Goal: Information Seeking & Learning: Learn about a topic

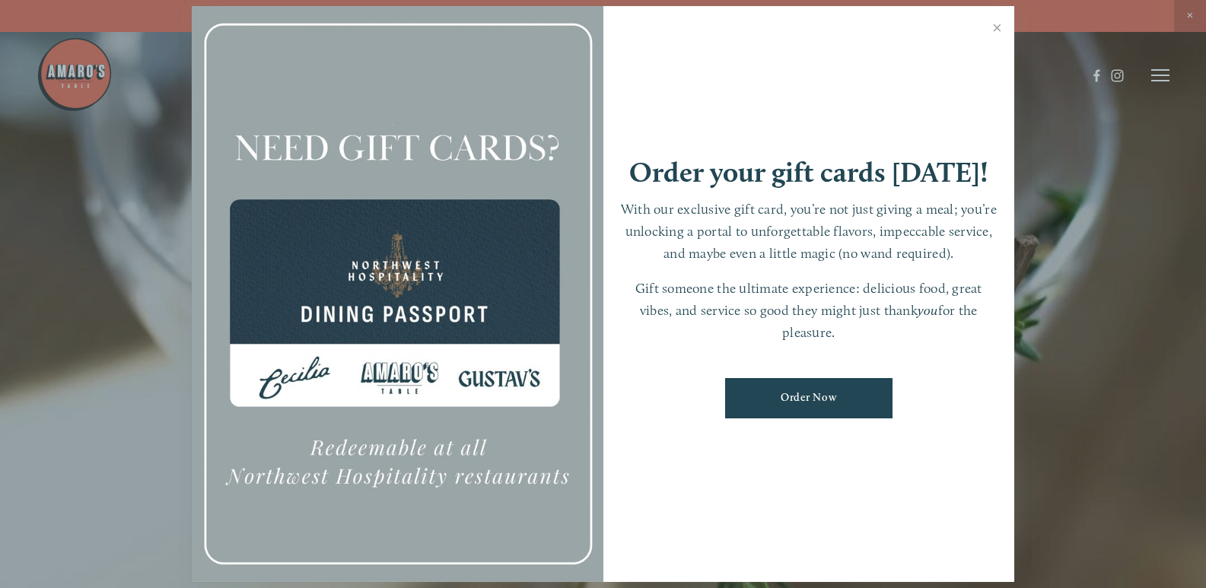
click at [996, 28] on link "Close" at bounding box center [997, 29] width 30 height 43
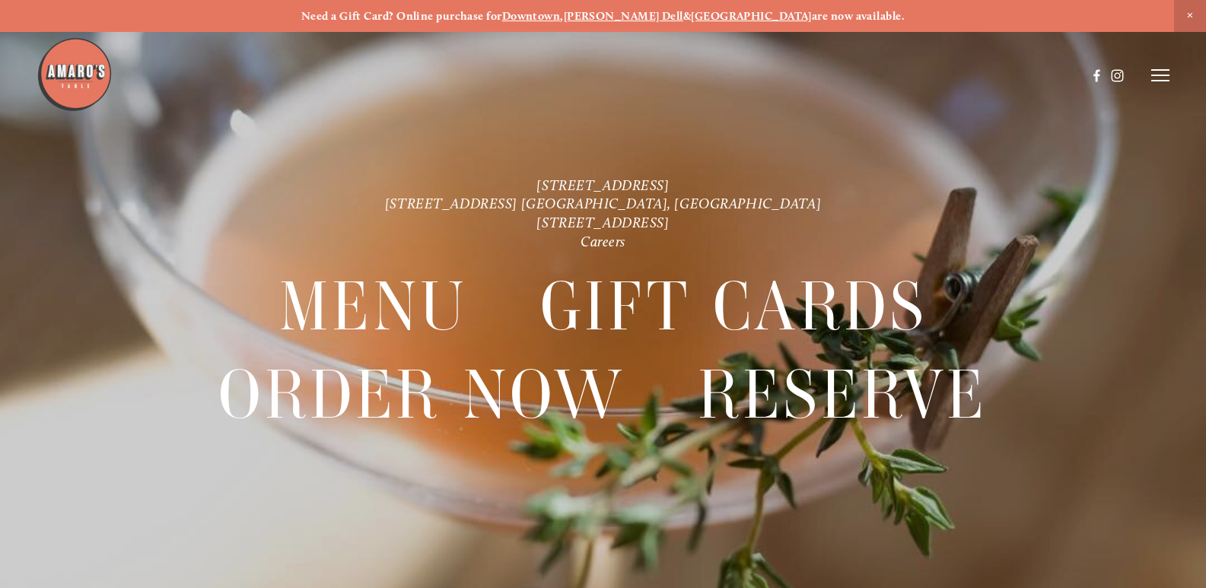
click at [1159, 75] on icon at bounding box center [1160, 75] width 18 height 14
click at [1159, 75] on line at bounding box center [1158, 75] width 14 height 14
click at [1159, 75] on icon at bounding box center [1160, 75] width 18 height 14
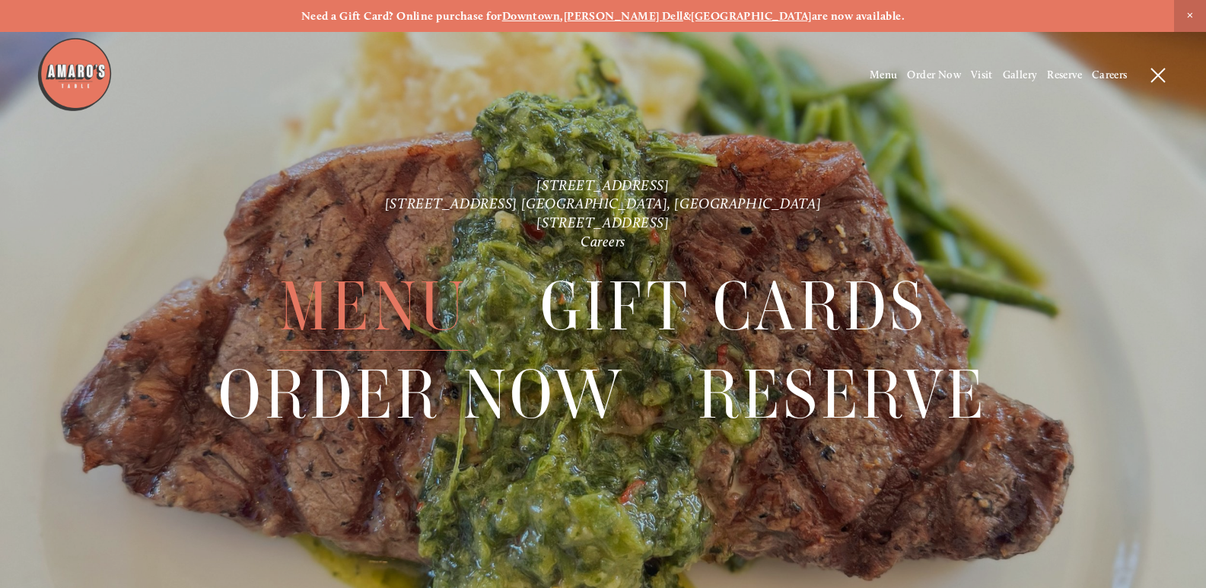
click at [367, 313] on span "Menu" at bounding box center [373, 306] width 189 height 87
click at [362, 309] on span "Menu" at bounding box center [373, 306] width 189 height 87
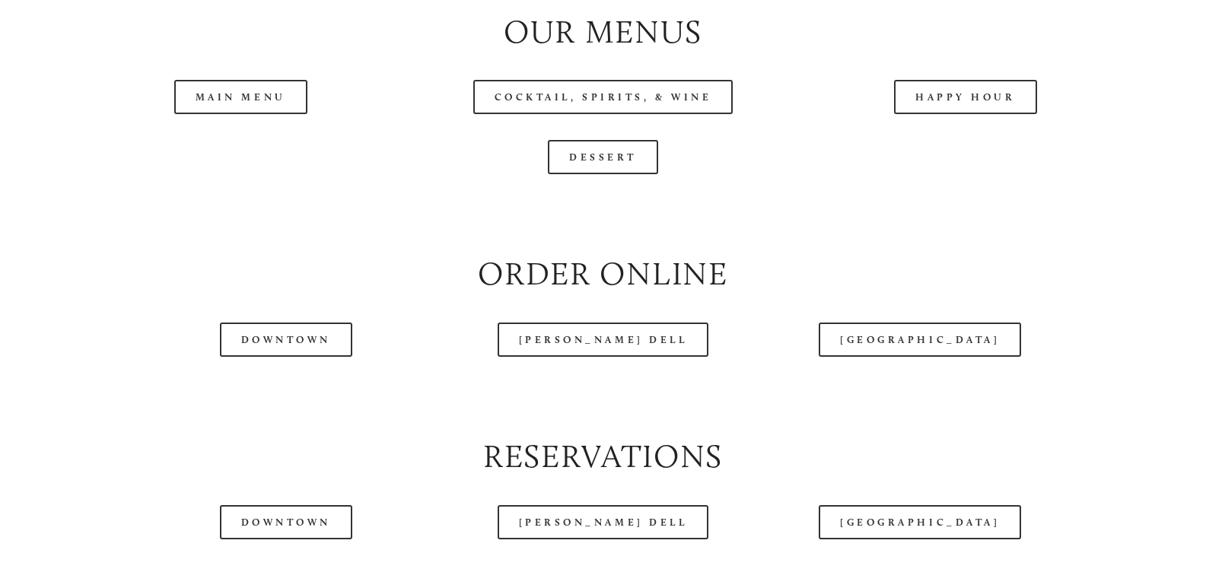
scroll to position [1643, 0]
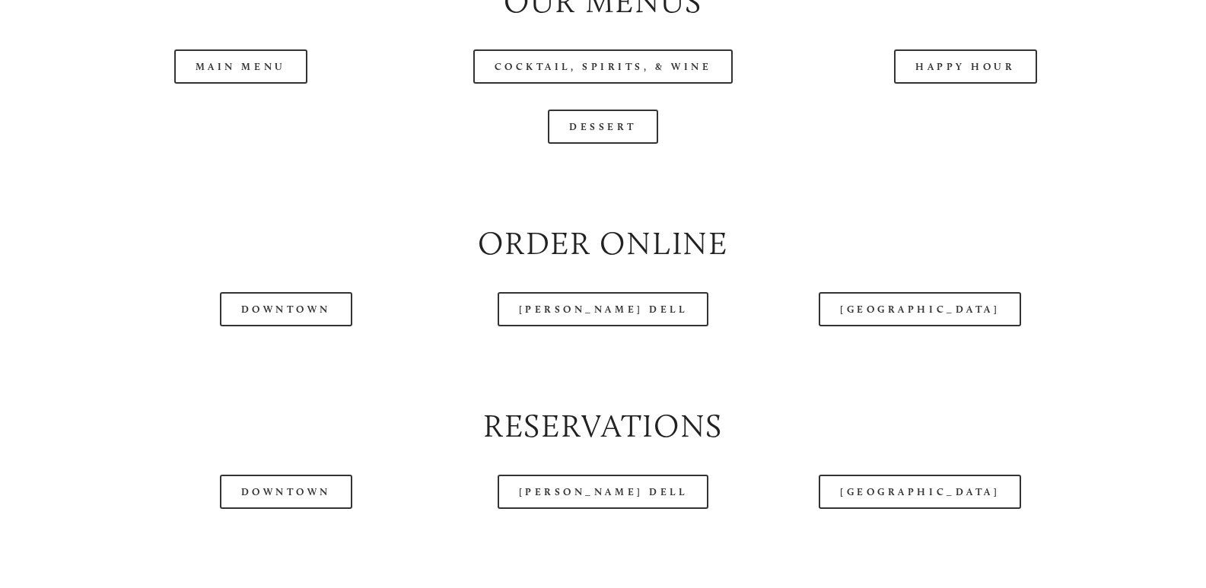
click at [271, 111] on header "Menu Order Now Visit Gallery 0" at bounding box center [604, 37] width 1134 height 151
click at [250, 84] on link "Main Menu" at bounding box center [240, 66] width 133 height 34
click at [663, 84] on link "Cocktail, Spirits, & Wine" at bounding box center [603, 66] width 260 height 34
